Goal: Transaction & Acquisition: Book appointment/travel/reservation

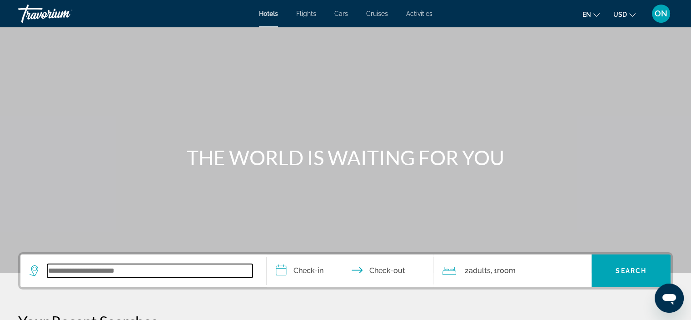
click at [118, 270] on input "Search widget" at bounding box center [149, 271] width 205 height 14
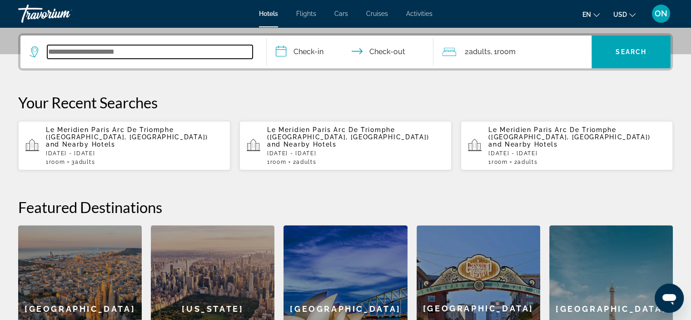
scroll to position [222, 0]
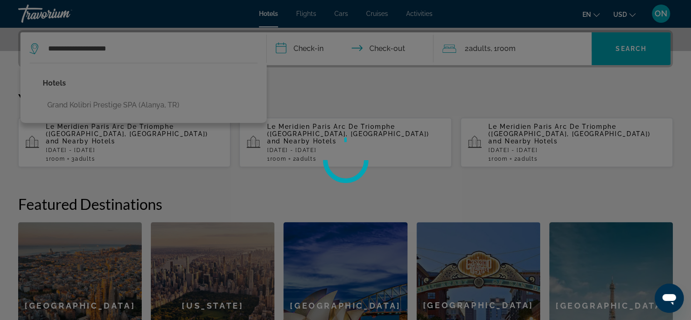
click at [105, 105] on div at bounding box center [345, 160] width 691 height 320
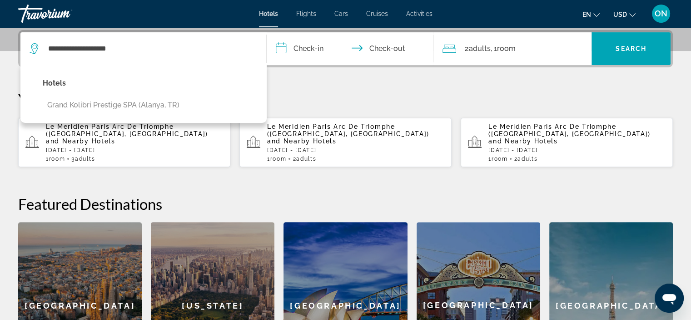
click at [105, 105] on button "Grand Kolibri Prestige SPA (Alanya, TR)" at bounding box center [113, 104] width 141 height 17
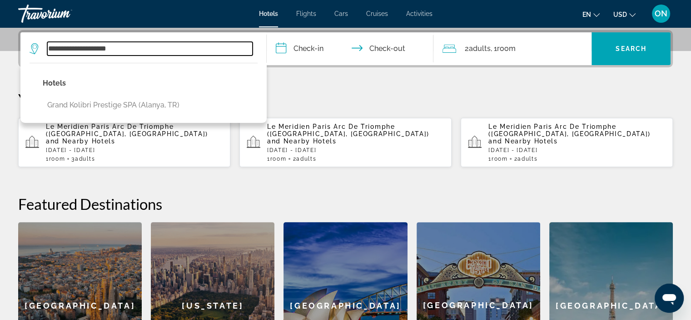
type input "**********"
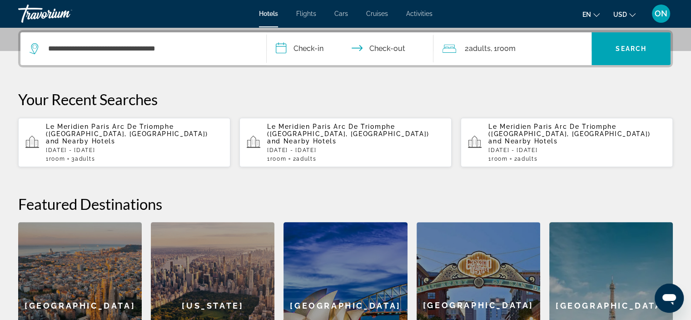
click at [306, 50] on input "**********" at bounding box center [352, 49] width 171 height 35
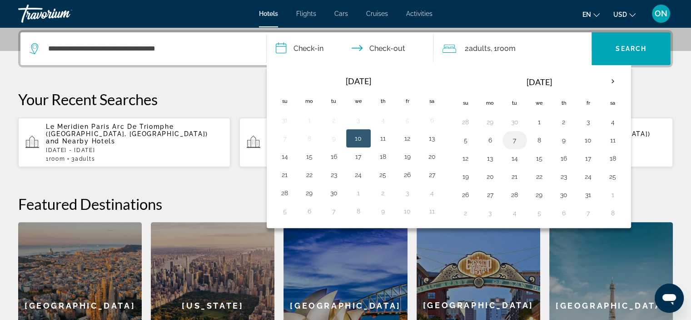
click at [510, 135] on button "7" at bounding box center [515, 140] width 15 height 13
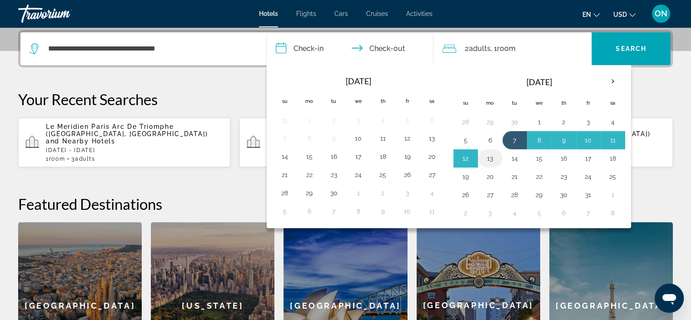
click at [488, 156] on button "13" at bounding box center [490, 158] width 15 height 13
type input "**********"
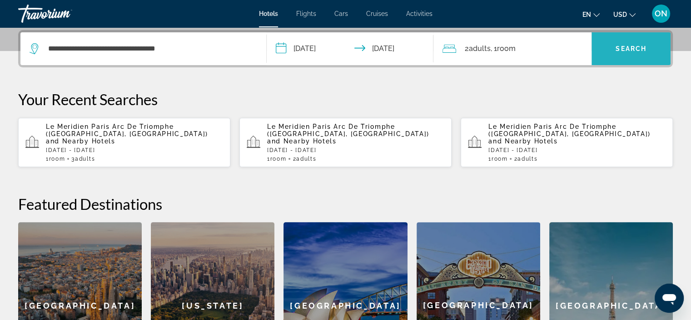
click at [639, 45] on span "Search" at bounding box center [631, 48] width 31 height 7
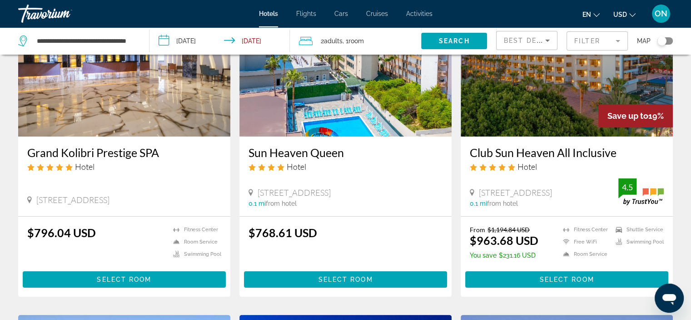
scroll to position [103, 0]
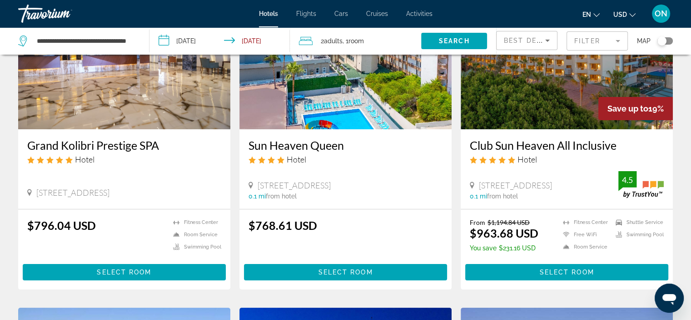
click at [631, 12] on icon "Change currency" at bounding box center [633, 15] width 6 height 6
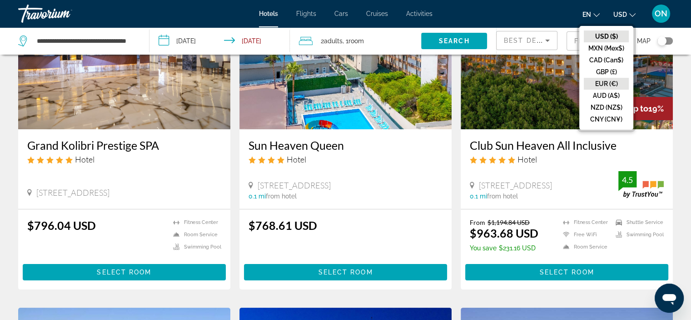
click at [609, 81] on button "EUR (€)" at bounding box center [606, 84] width 45 height 12
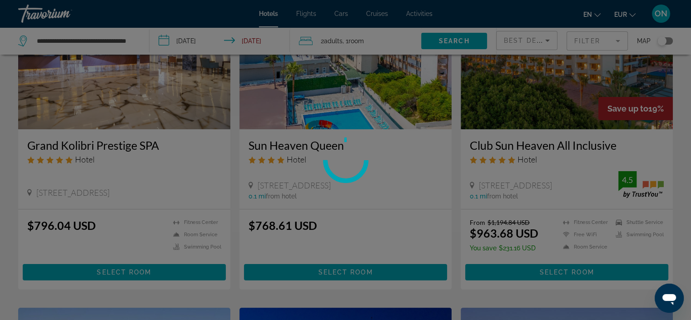
scroll to position [0, 0]
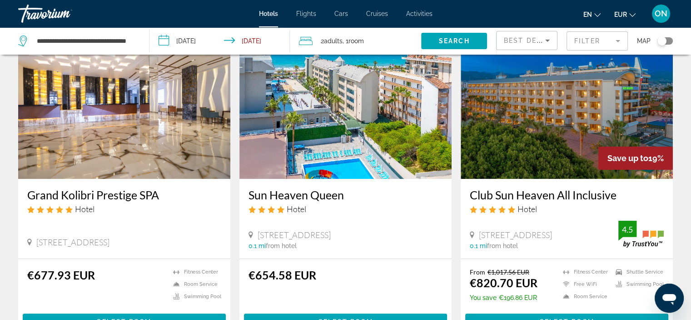
scroll to position [93, 0]
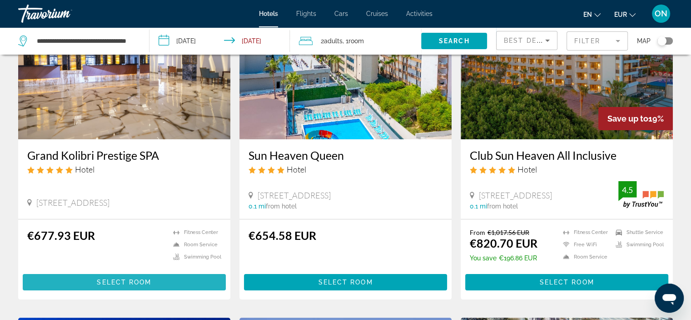
click at [130, 281] on span "Select Room" at bounding box center [124, 281] width 55 height 7
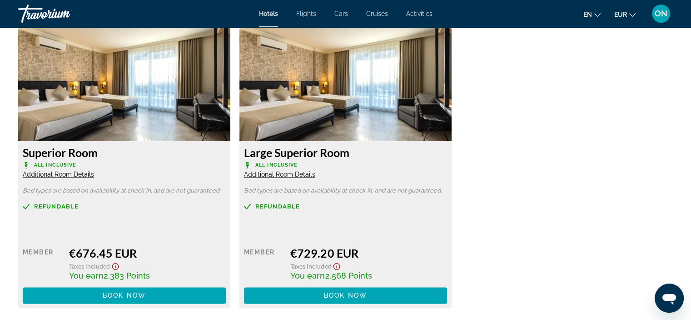
scroll to position [1234, 0]
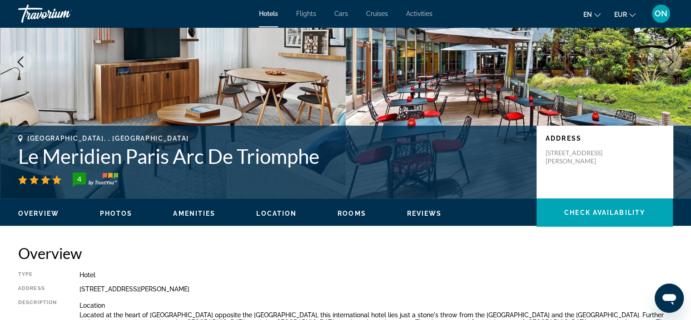
scroll to position [113, 0]
